Goal: Navigation & Orientation: Go to known website

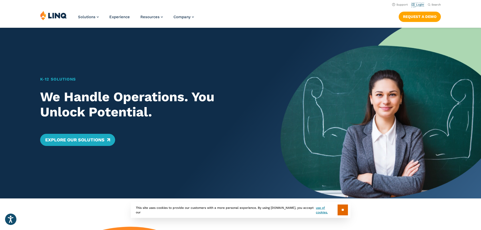
click at [417, 3] on link "Login" at bounding box center [418, 4] width 12 height 3
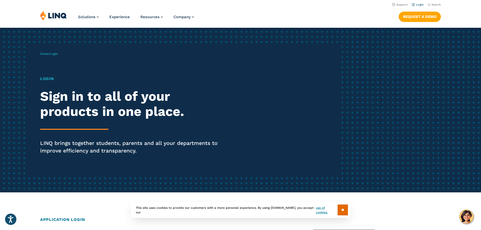
click at [419, 5] on link "Login" at bounding box center [418, 4] width 12 height 3
click at [44, 79] on h1 "Login" at bounding box center [132, 79] width 185 height 6
click at [51, 53] on span "Home / Login" at bounding box center [48, 54] width 17 height 4
click at [54, 53] on span "Login" at bounding box center [54, 54] width 8 height 4
click at [416, 5] on link "Login" at bounding box center [418, 4] width 12 height 3
